Goal: Find contact information: Find contact information

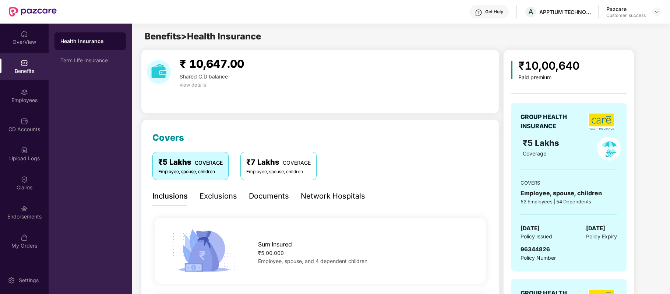
click at [495, 11] on div "Get Help" at bounding box center [494, 12] width 18 height 6
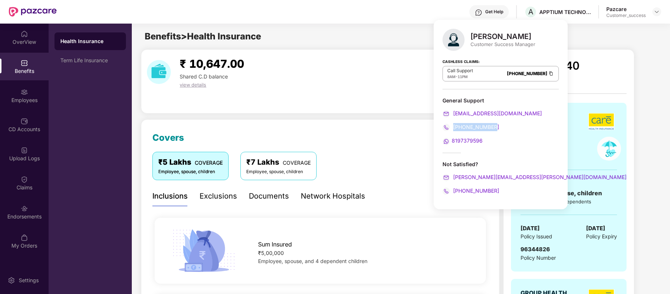
drag, startPoint x: 499, startPoint y: 127, endPoint x: 454, endPoint y: 126, distance: 45.3
click at [454, 126] on div "[PHONE_NUMBER]" at bounding box center [500, 127] width 116 height 8
copy span "[PHONE_NUMBER]"
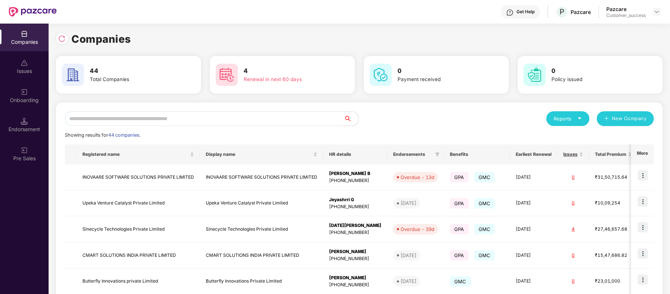
click at [197, 119] on input "text" at bounding box center [204, 118] width 279 height 15
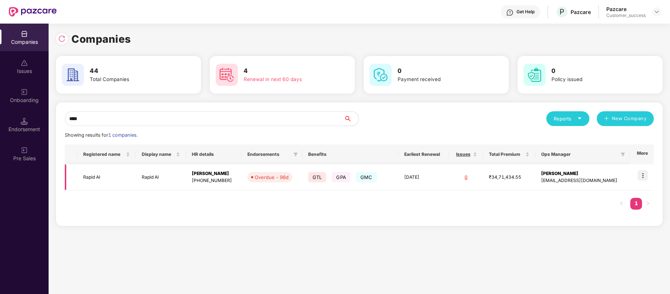
type input "****"
click at [641, 174] on img at bounding box center [643, 175] width 10 height 10
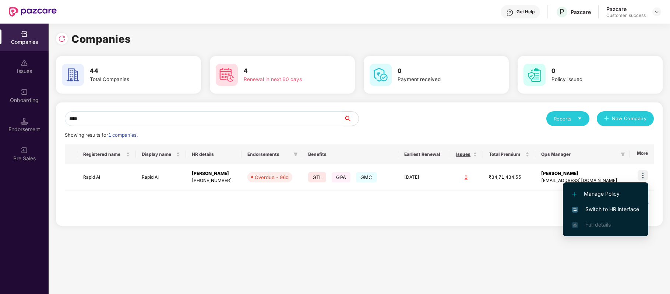
click at [629, 205] on span "Switch to HR interface" at bounding box center [605, 209] width 67 height 8
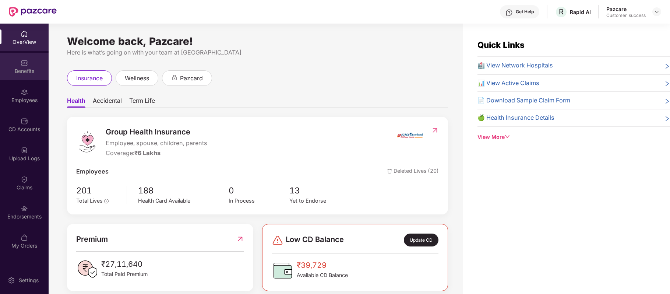
click at [27, 66] on div "Benefits" at bounding box center [24, 67] width 49 height 28
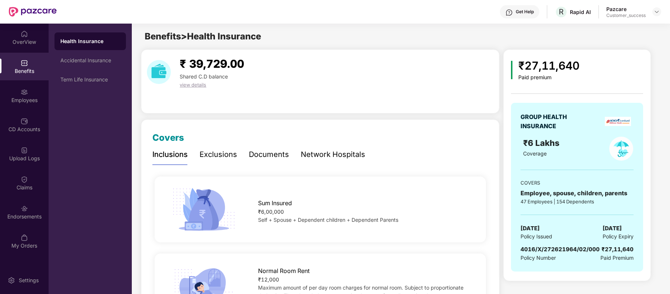
scroll to position [29, 0]
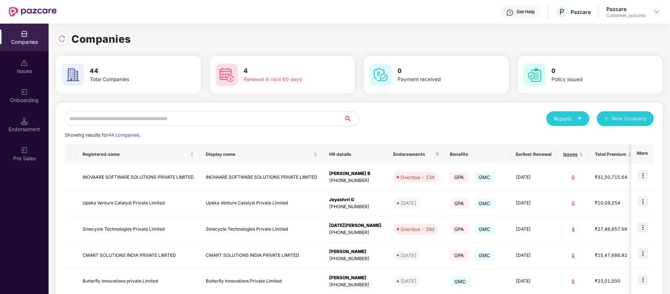
click at [205, 120] on input "text" at bounding box center [204, 118] width 279 height 15
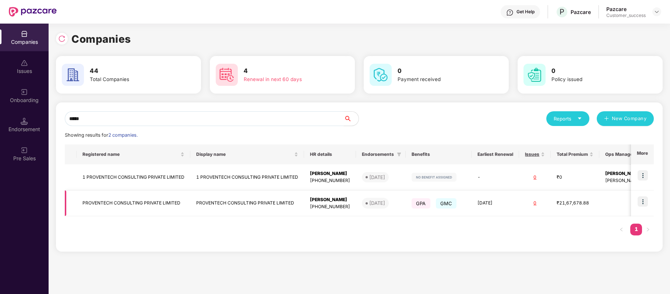
type input "*****"
click at [643, 199] on img at bounding box center [643, 201] width 10 height 10
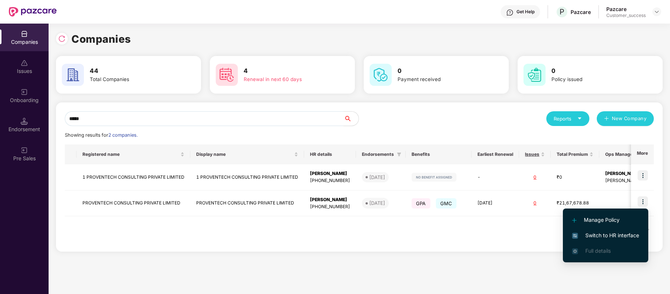
click at [617, 230] on li "Switch to HR interface" at bounding box center [605, 235] width 85 height 15
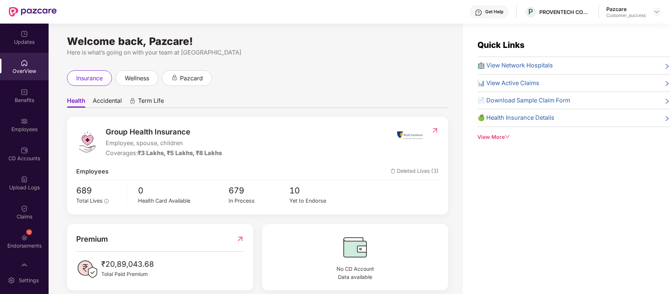
click at [27, 129] on div "Employees" at bounding box center [24, 129] width 49 height 7
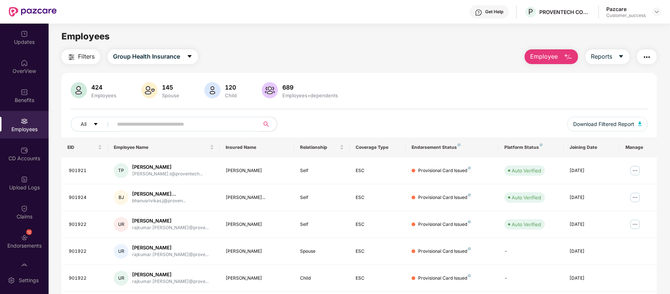
click at [202, 124] on input "text" at bounding box center [183, 124] width 132 height 11
paste input "**********"
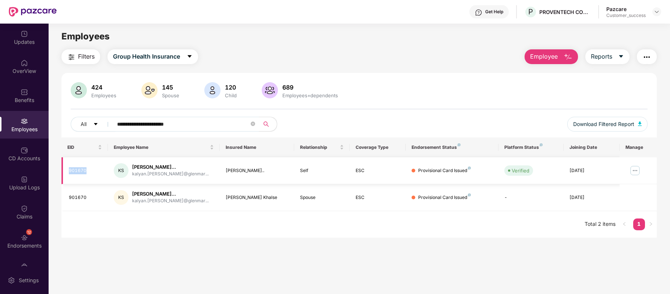
drag, startPoint x: 94, startPoint y: 170, endPoint x: 63, endPoint y: 172, distance: 31.8
click at [63, 172] on td "901670" at bounding box center [84, 170] width 46 height 27
copy div "901670"
drag, startPoint x: 183, startPoint y: 124, endPoint x: 66, endPoint y: 120, distance: 117.5
click at [66, 120] on div "**********" at bounding box center [358, 109] width 595 height 55
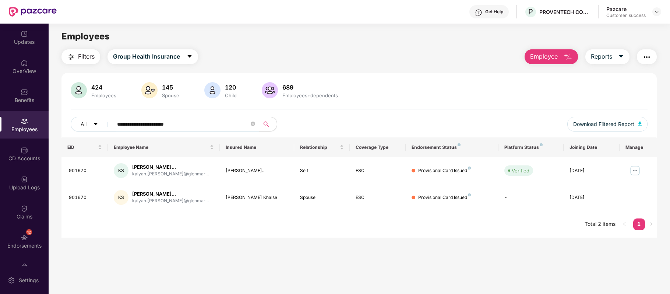
paste input "text"
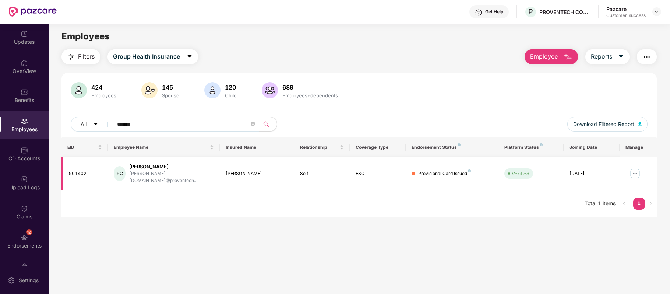
type input "*******"
drag, startPoint x: 95, startPoint y: 166, endPoint x: 70, endPoint y: 166, distance: 25.4
click at [70, 166] on td "901402" at bounding box center [84, 173] width 46 height 33
copy div "901402"
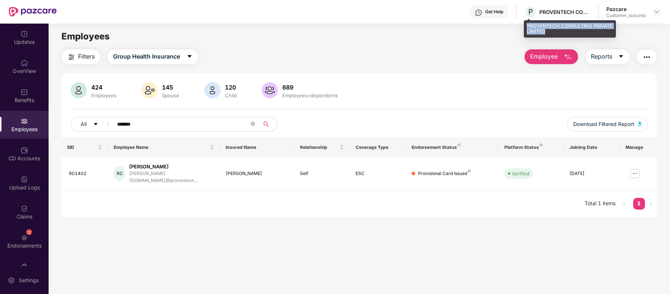
drag, startPoint x: 528, startPoint y: 25, endPoint x: 548, endPoint y: 31, distance: 21.4
click at [548, 31] on div "PROVENTECH CONSULTING PRIVATE LIMITED" at bounding box center [570, 28] width 92 height 17
copy div "PROVENTECH CONSULTING PRIVATE LIMITED"
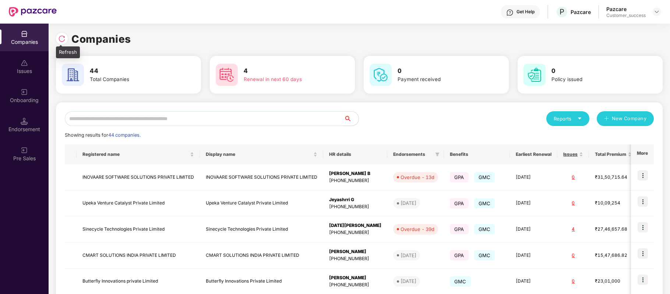
click at [59, 40] on img at bounding box center [61, 38] width 7 height 7
click at [183, 117] on input "text" at bounding box center [204, 118] width 279 height 15
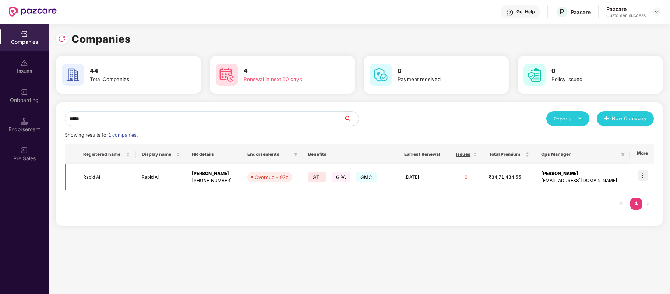
type input "*****"
click at [99, 176] on td "Rapid AI" at bounding box center [106, 177] width 58 height 26
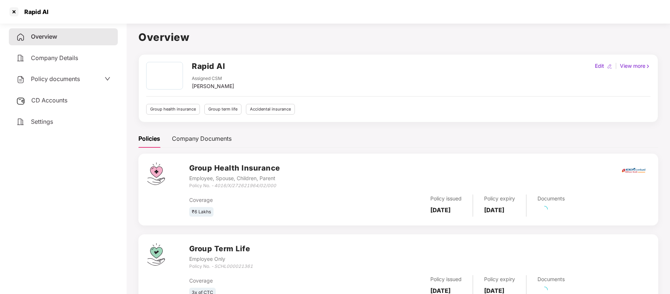
click at [77, 77] on span "Policy documents" at bounding box center [55, 78] width 49 height 7
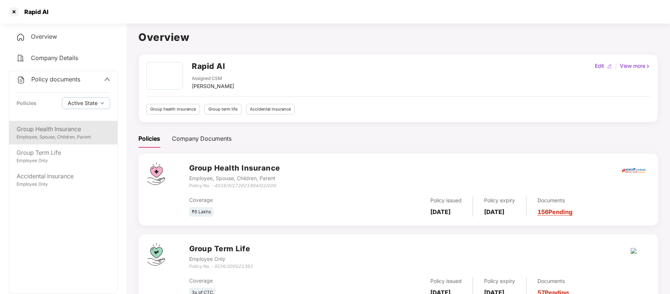
click at [55, 131] on div "Group Health Insurance" at bounding box center [64, 128] width 94 height 9
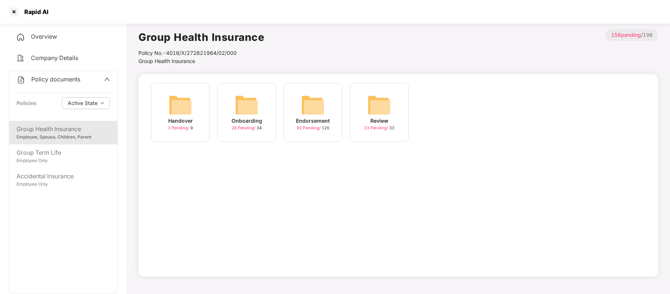
click at [309, 119] on div "Endorsement" at bounding box center [313, 121] width 34 height 8
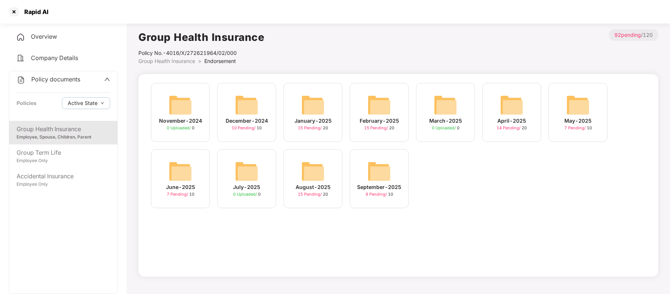
click at [378, 192] on span "9 Pending /" at bounding box center [377, 193] width 22 height 5
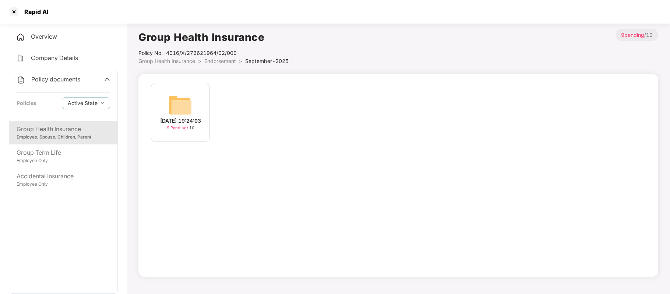
click at [183, 117] on div "19-Sep-2025 19:24:03" at bounding box center [180, 121] width 41 height 8
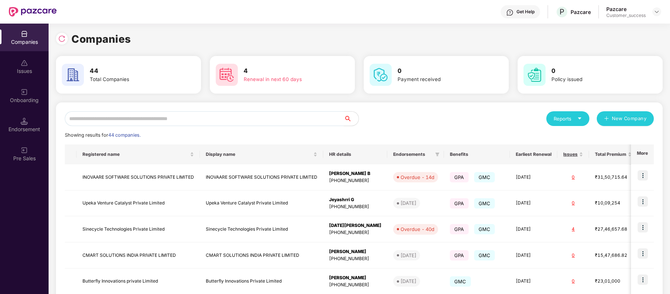
click at [181, 119] on input "text" at bounding box center [204, 118] width 279 height 15
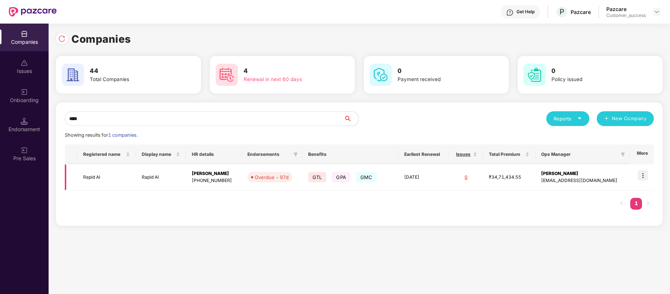
type input "****"
click at [641, 173] on img at bounding box center [643, 175] width 10 height 10
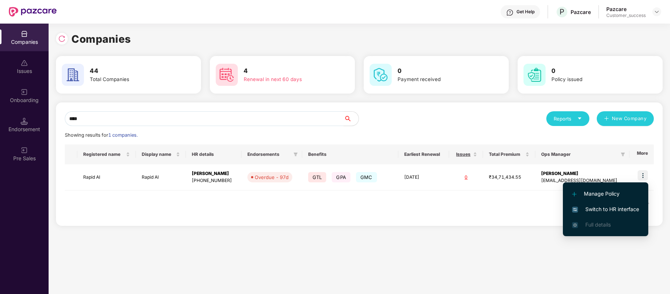
click at [622, 212] on span "Switch to HR interface" at bounding box center [605, 209] width 67 height 8
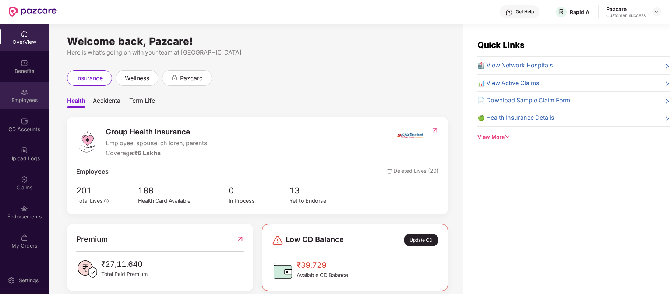
click at [24, 92] on img at bounding box center [24, 91] width 7 height 7
